Goal: Complete application form

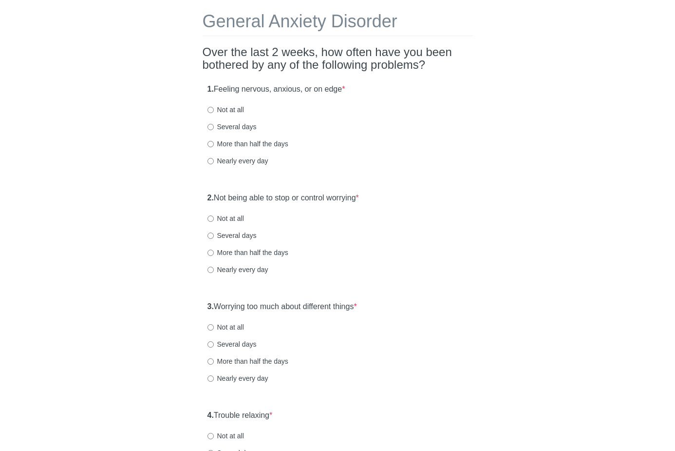
scroll to position [50, 0]
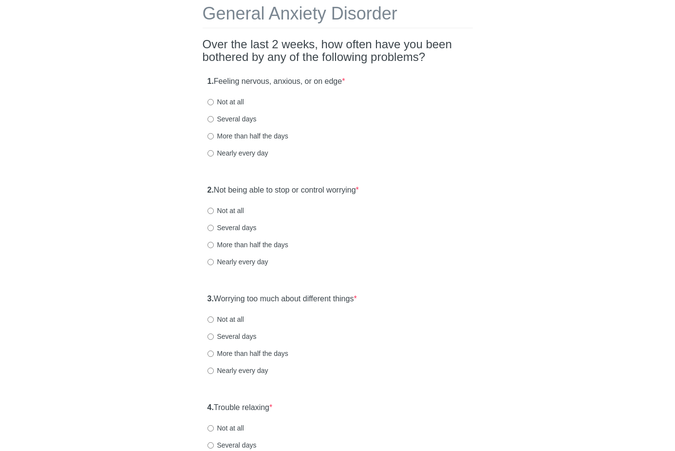
click at [229, 103] on label "Not at all" at bounding box center [225, 102] width 37 height 10
click at [214, 103] on input "Not at all" at bounding box center [210, 102] width 6 height 6
radio input "true"
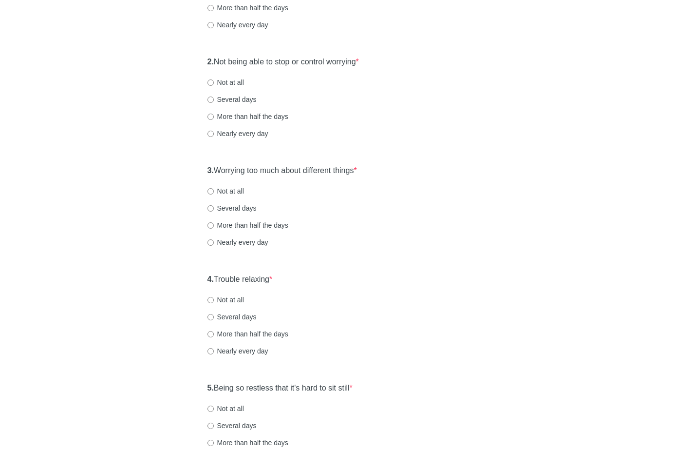
scroll to position [178, 0]
click at [235, 84] on label "Not at all" at bounding box center [225, 83] width 37 height 10
click at [214, 84] on input "Not at all" at bounding box center [210, 83] width 6 height 6
radio input "true"
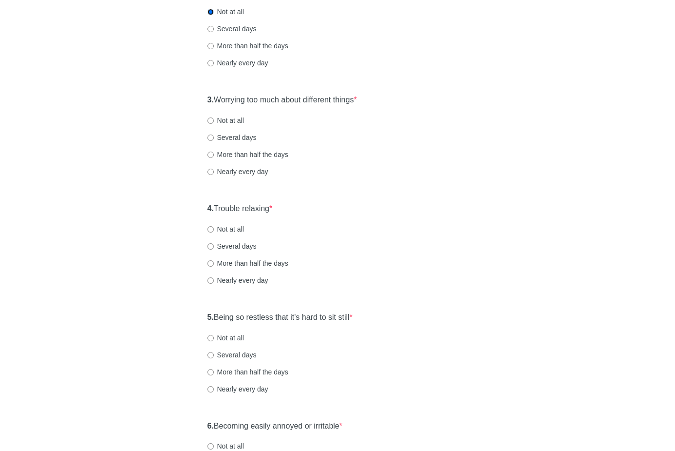
scroll to position [248, 0]
click at [229, 122] on label "Not at all" at bounding box center [225, 121] width 37 height 10
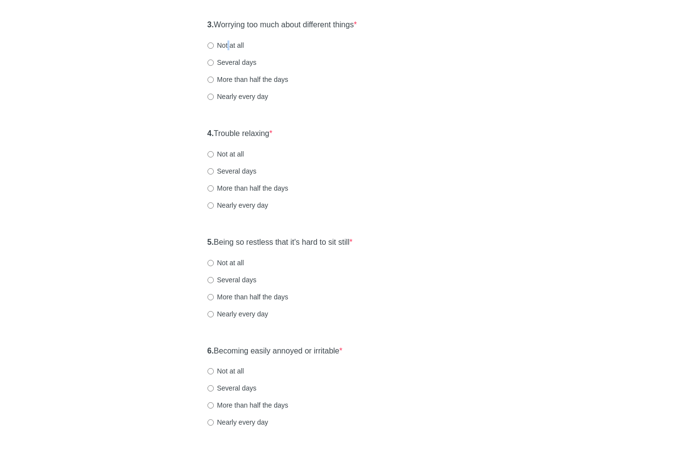
scroll to position [321, 0]
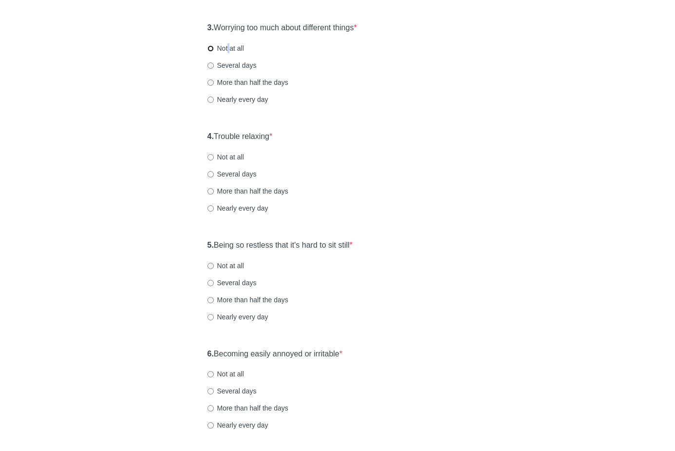
click at [209, 49] on input "Not at all" at bounding box center [210, 48] width 6 height 6
radio input "true"
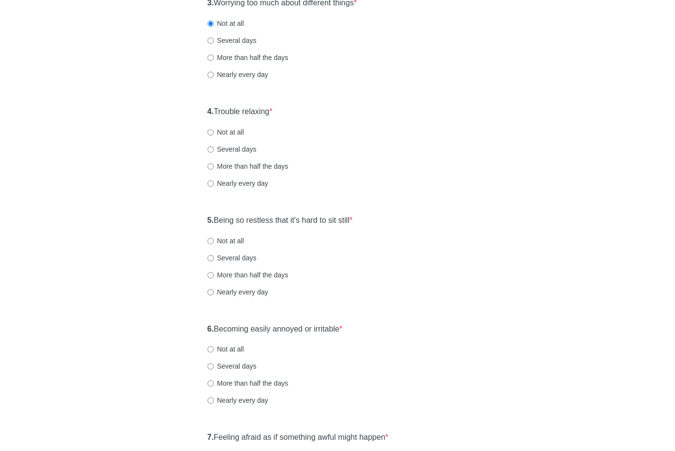
click at [220, 133] on label "Not at all" at bounding box center [225, 132] width 37 height 10
click at [214, 133] on input "Not at all" at bounding box center [210, 132] width 6 height 6
radio input "true"
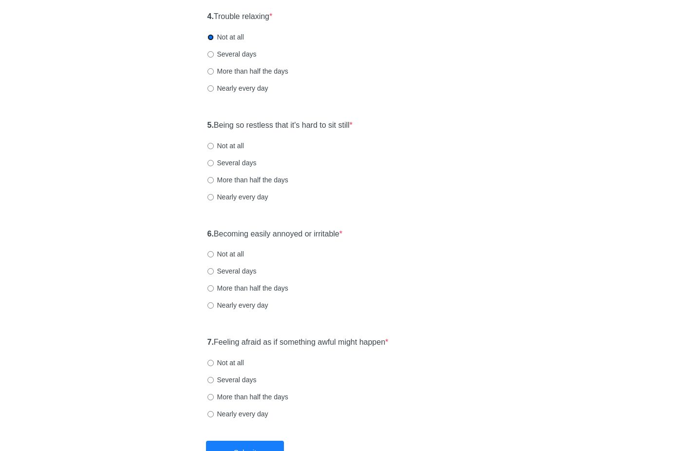
scroll to position [442, 0]
click at [235, 137] on div "5. Being so restless that it's hard to sit still * Not at all Several days More…" at bounding box center [338, 164] width 270 height 101
click at [240, 144] on label "Not at all" at bounding box center [225, 145] width 37 height 10
click at [214, 144] on input "Not at all" at bounding box center [210, 145] width 6 height 6
radio input "true"
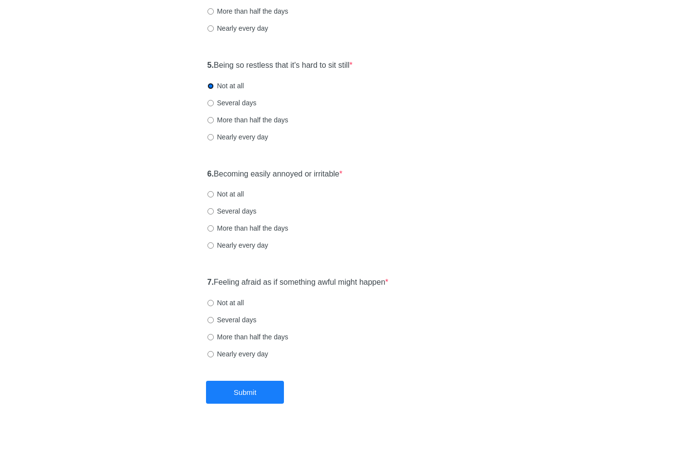
scroll to position [512, 0]
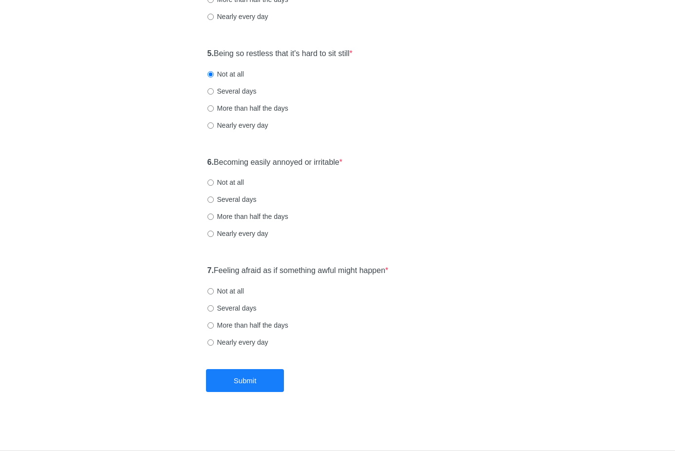
click at [231, 183] on label "Not at all" at bounding box center [225, 182] width 37 height 10
click at [214, 183] on input "Not at all" at bounding box center [210, 182] width 6 height 6
radio input "true"
click at [227, 287] on label "Not at all" at bounding box center [225, 291] width 37 height 10
click at [214, 288] on input "Not at all" at bounding box center [210, 291] width 6 height 6
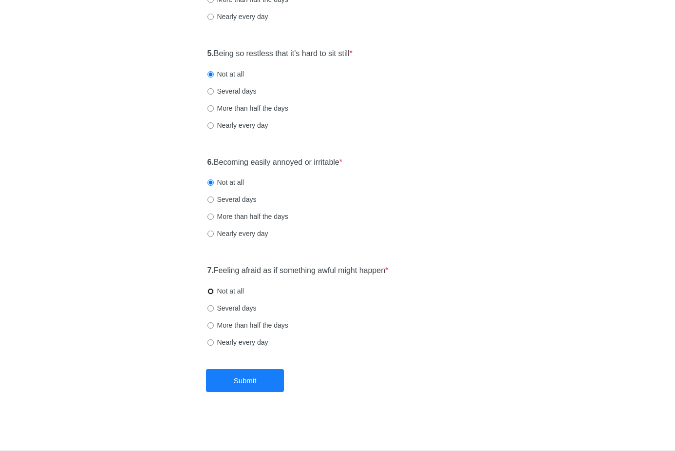
radio input "true"
click at [256, 378] on button "Submit" at bounding box center [245, 380] width 78 height 23
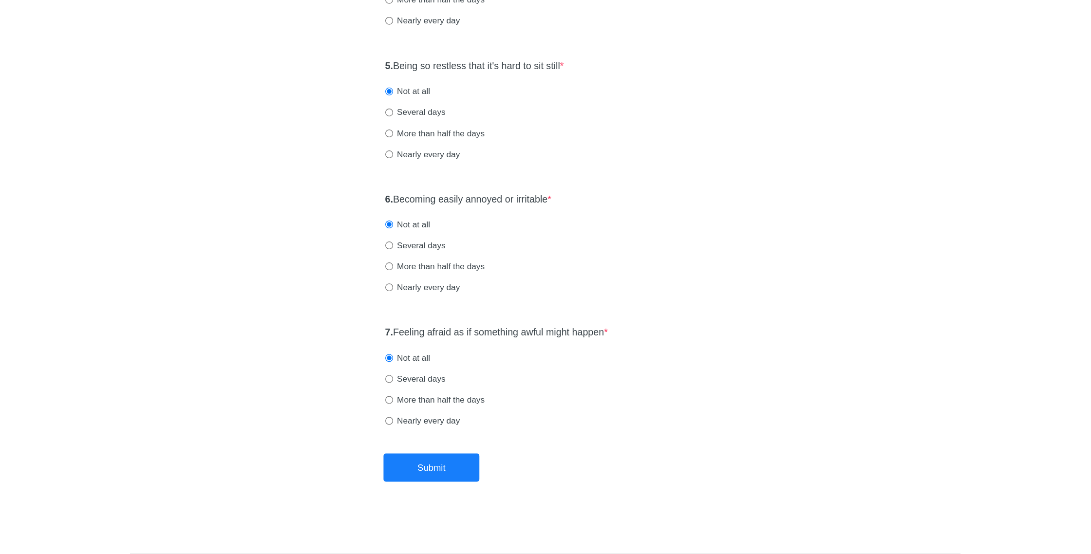
scroll to position [0, 0]
